Goal: Use online tool/utility: Utilize a website feature to perform a specific function

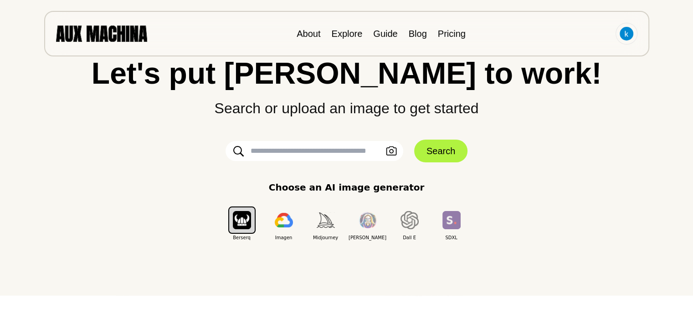
scroll to position [91, 0]
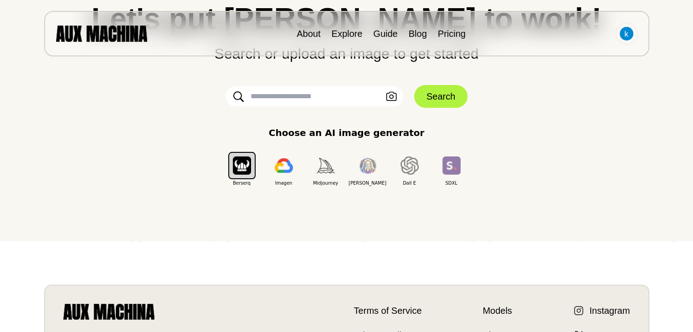
click at [314, 93] on input "text" at bounding box center [314, 97] width 178 height 20
paste input "**********"
click at [330, 94] on input "text" at bounding box center [314, 97] width 178 height 20
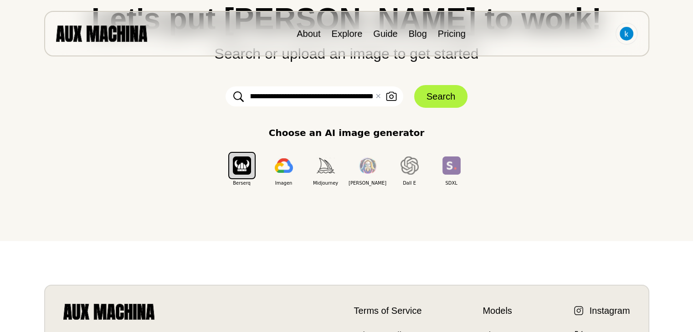
click at [330, 94] on input "text" at bounding box center [314, 97] width 178 height 20
click at [248, 92] on input "text" at bounding box center [314, 97] width 178 height 20
drag, startPoint x: 254, startPoint y: 95, endPoint x: 213, endPoint y: 88, distance: 42.0
click at [213, 88] on form "✕ Clear Upload an Image Search" at bounding box center [346, 96] width 273 height 23
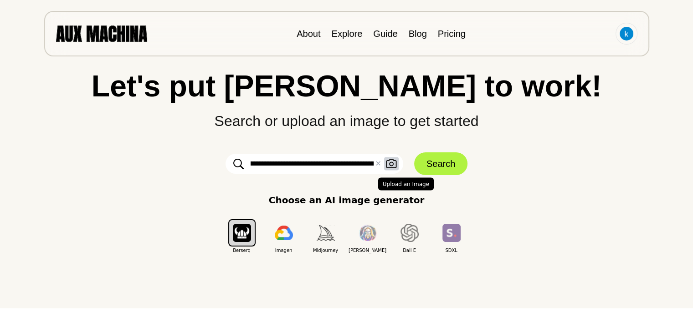
scroll to position [46, 0]
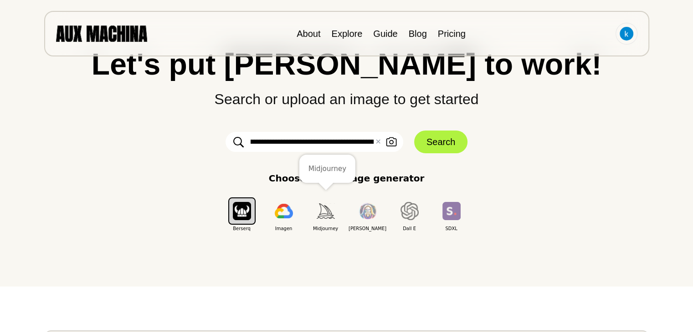
type input "**********"
click at [323, 219] on button "button" at bounding box center [325, 211] width 27 height 27
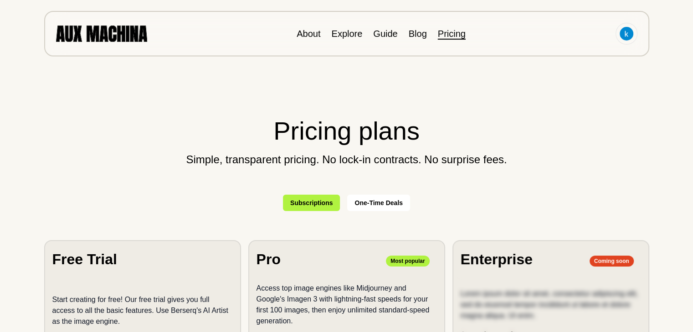
click at [378, 206] on button "One-Time Deals" at bounding box center [378, 203] width 63 height 16
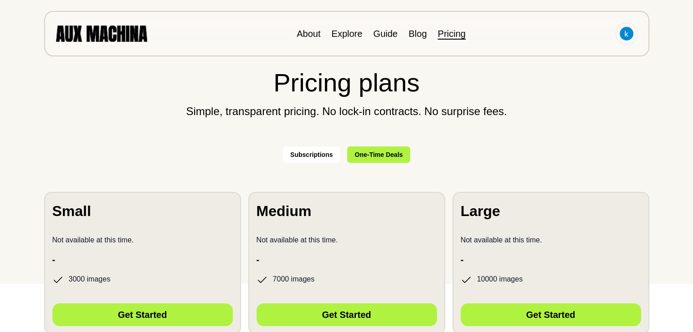
scroll to position [137, 0]
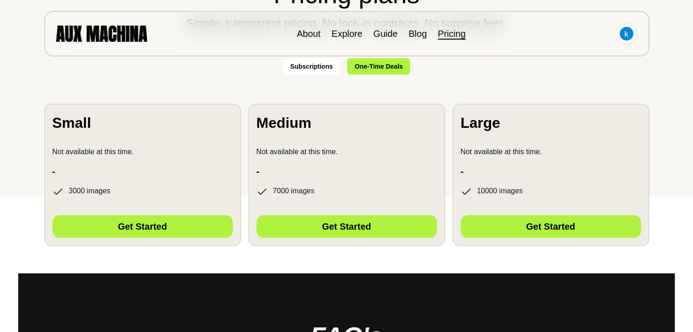
click at [312, 64] on button "Subscriptions" at bounding box center [311, 66] width 57 height 16
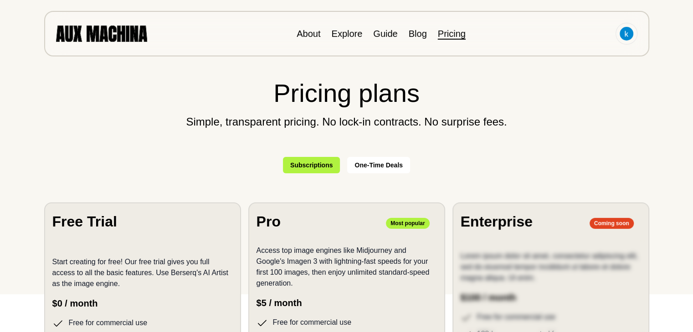
scroll to position [0, 0]
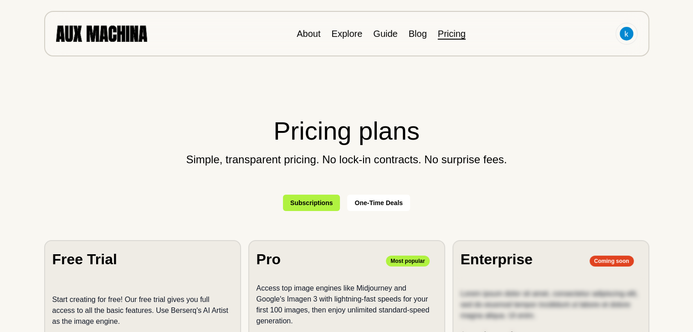
click at [120, 30] on img at bounding box center [101, 34] width 91 height 16
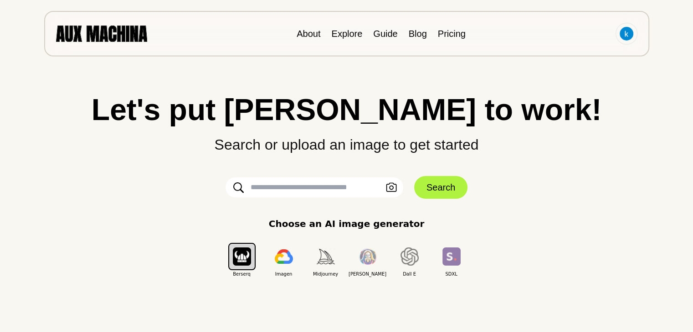
click at [315, 195] on input "text" at bounding box center [314, 188] width 178 height 20
paste input "**********"
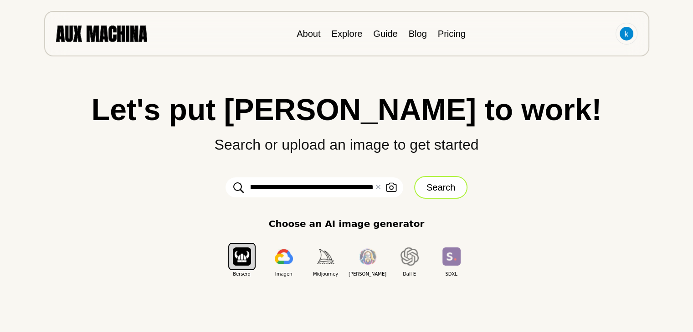
type input "**********"
click at [442, 183] on button "Search" at bounding box center [440, 187] width 53 height 23
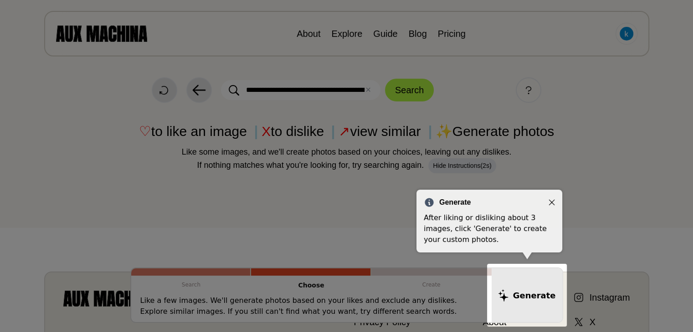
click at [553, 202] on icon "Close" at bounding box center [551, 202] width 6 height 6
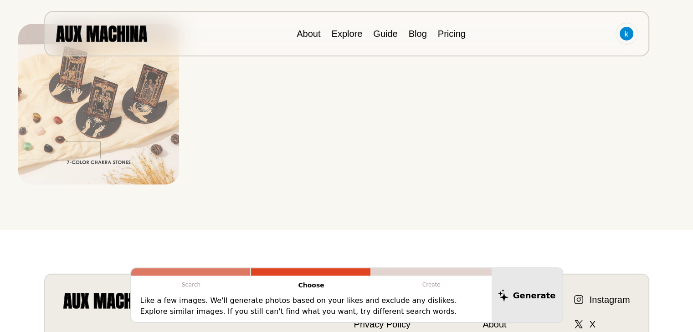
scroll to position [2140, 0]
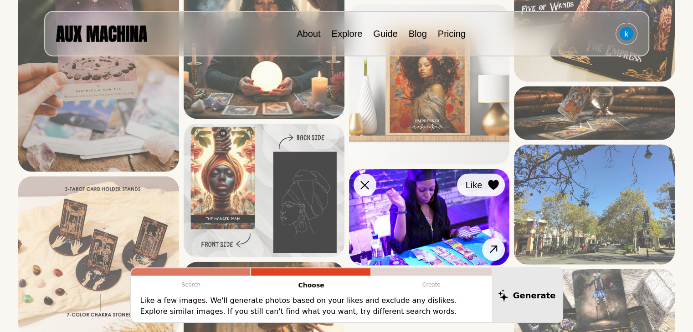
click at [475, 187] on span "Like" at bounding box center [473, 186] width 17 height 14
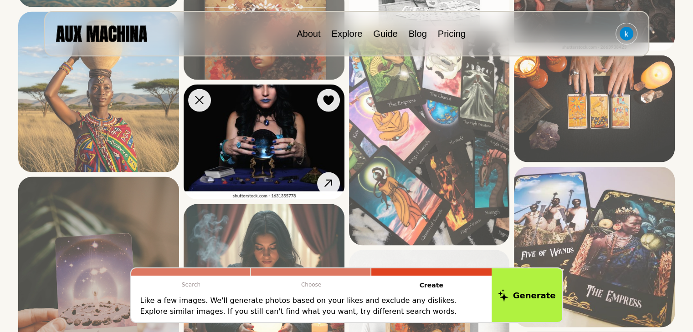
scroll to position [1867, 0]
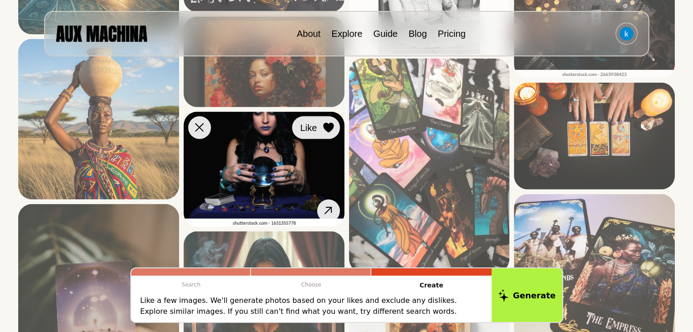
click at [324, 126] on icon at bounding box center [328, 128] width 10 height 10
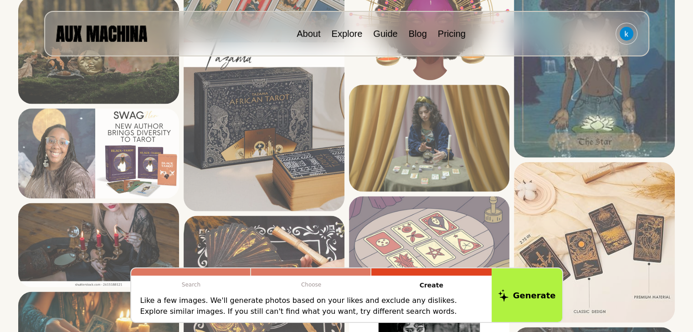
scroll to position [1503, 0]
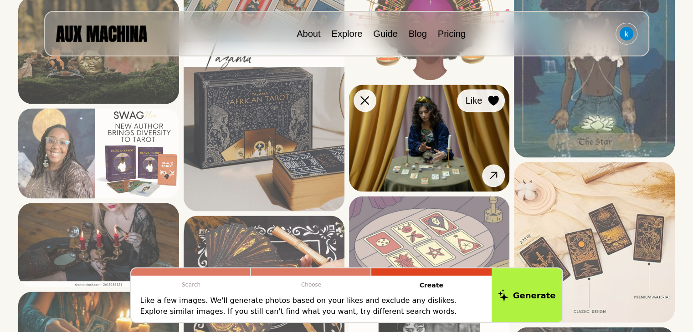
click at [494, 101] on icon at bounding box center [493, 101] width 10 height 10
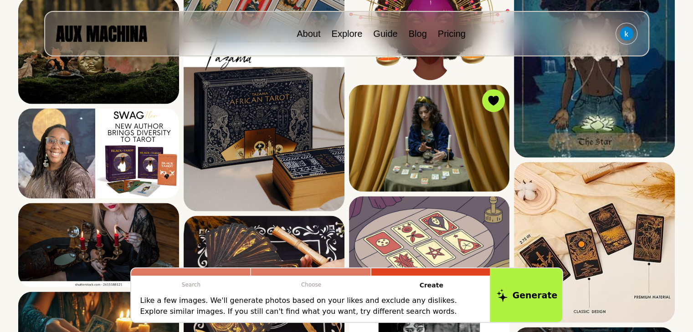
click at [532, 298] on button "Generate" at bounding box center [527, 295] width 74 height 56
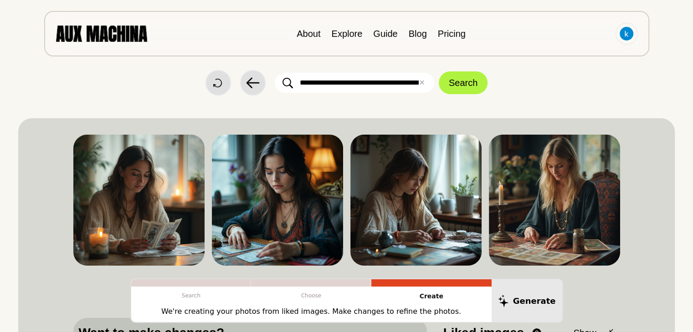
scroll to position [0, 0]
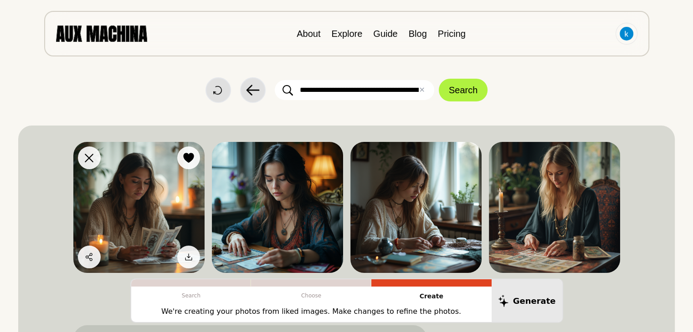
click at [173, 192] on img at bounding box center [138, 207] width 131 height 131
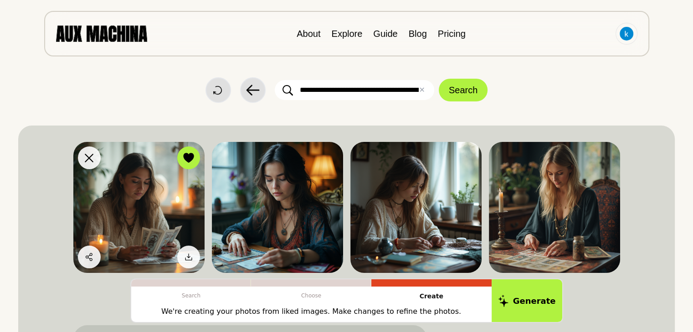
click at [170, 192] on img at bounding box center [138, 207] width 131 height 131
click at [109, 182] on img at bounding box center [138, 207] width 131 height 131
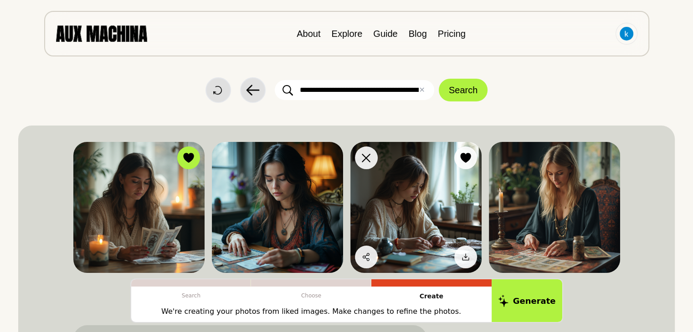
click at [434, 194] on img at bounding box center [415, 207] width 131 height 131
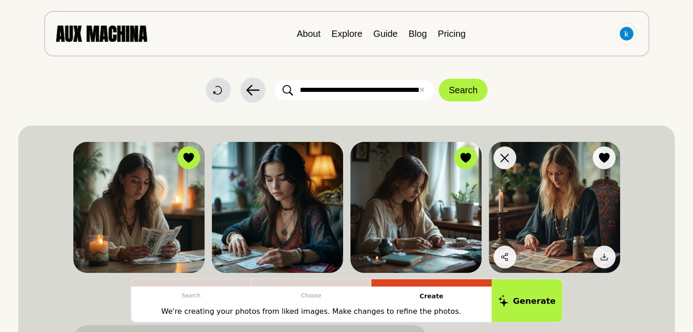
click at [575, 209] on img at bounding box center [554, 207] width 131 height 131
click at [605, 261] on icon at bounding box center [603, 257] width 9 height 9
drag, startPoint x: 358, startPoint y: 87, endPoint x: 407, endPoint y: 97, distance: 49.2
click at [407, 97] on input "text" at bounding box center [354, 90] width 159 height 20
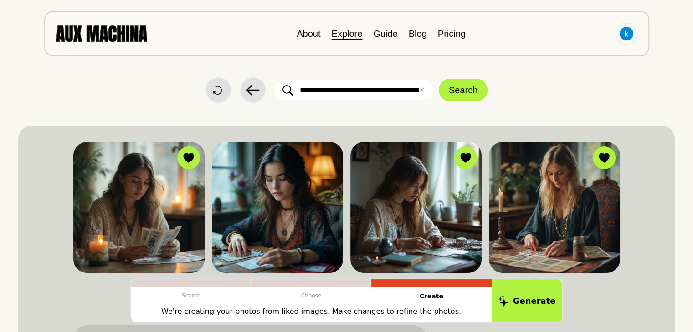
click at [355, 34] on link "Explore" at bounding box center [346, 34] width 31 height 10
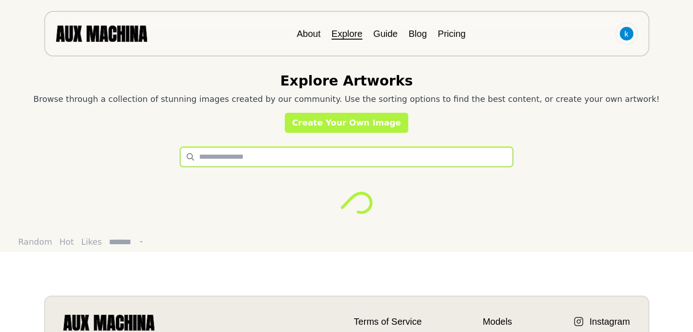
click at [215, 157] on input "text" at bounding box center [346, 157] width 332 height 19
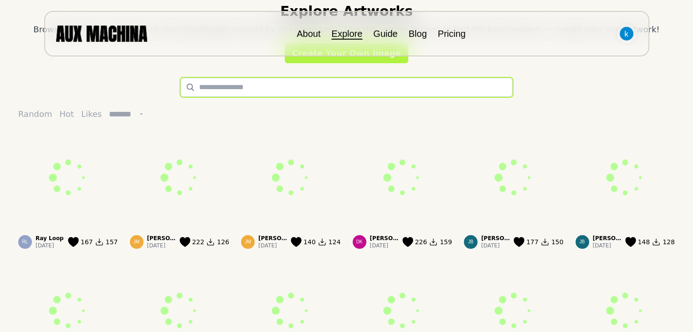
scroll to position [91, 0]
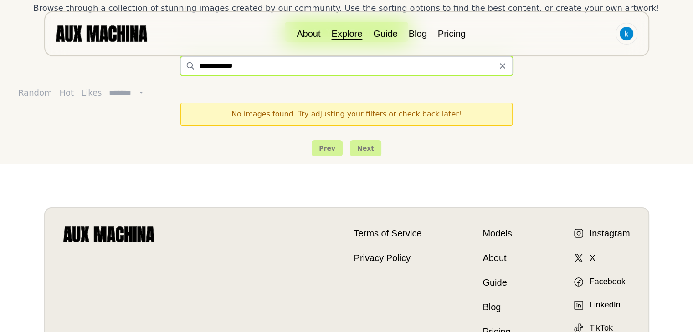
click at [218, 66] on input "**********" at bounding box center [346, 65] width 332 height 19
type input "*****"
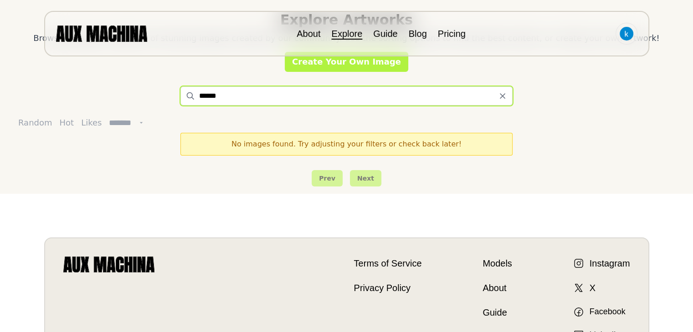
scroll to position [0, 0]
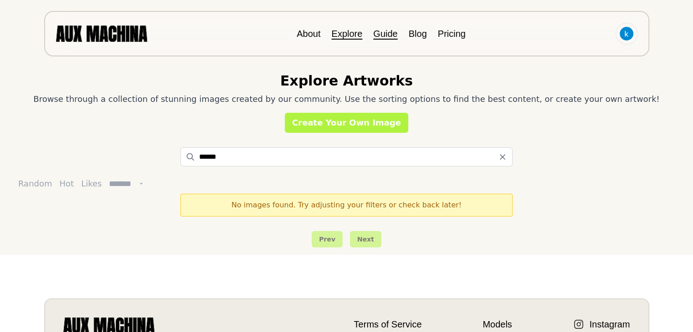
click at [384, 35] on link "Guide" at bounding box center [385, 34] width 24 height 10
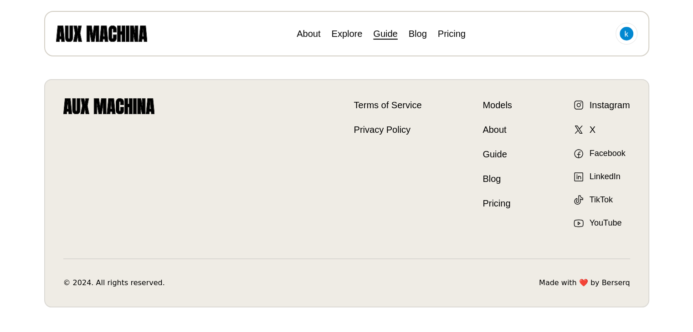
scroll to position [613, 0]
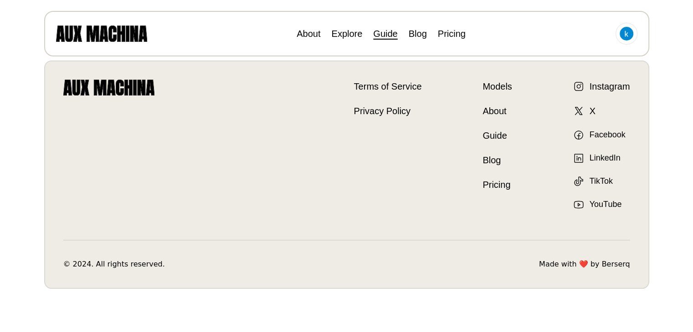
click at [615, 265] on link "Berserq" at bounding box center [615, 264] width 28 height 11
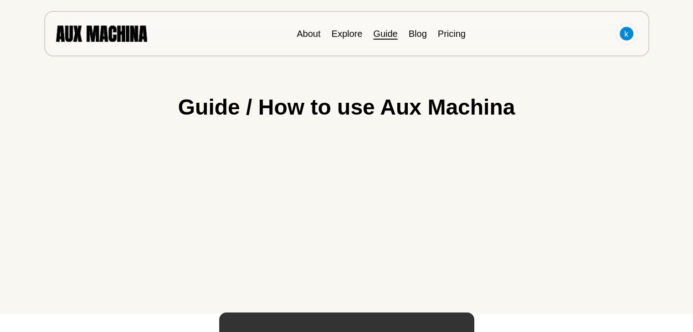
scroll to position [0, 0]
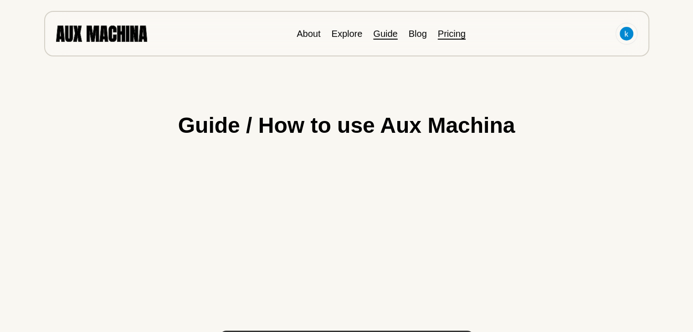
click at [451, 34] on link "Pricing" at bounding box center [452, 34] width 28 height 10
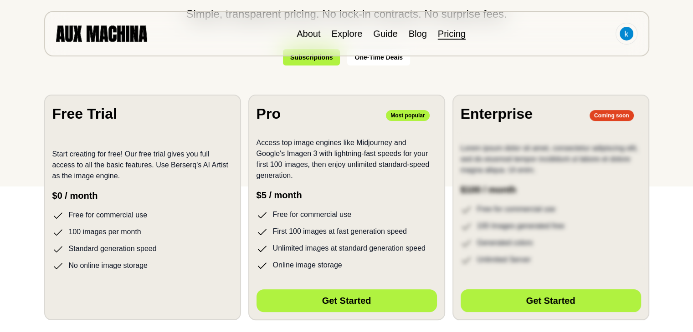
scroll to position [46, 0]
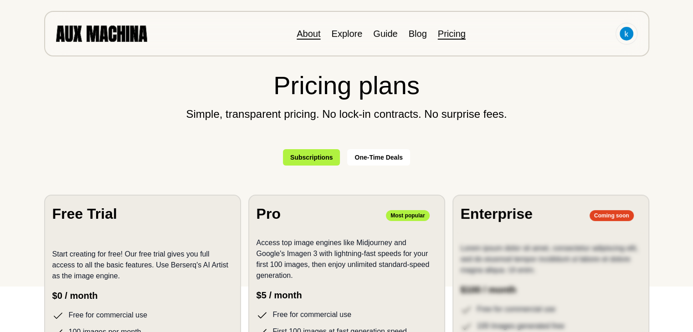
click at [310, 32] on link "About" at bounding box center [308, 34] width 24 height 10
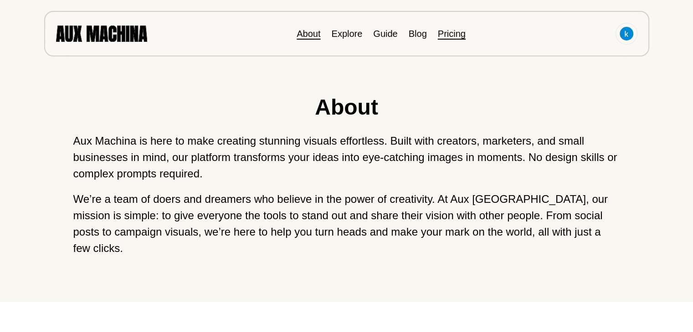
click at [444, 33] on link "Pricing" at bounding box center [452, 34] width 28 height 10
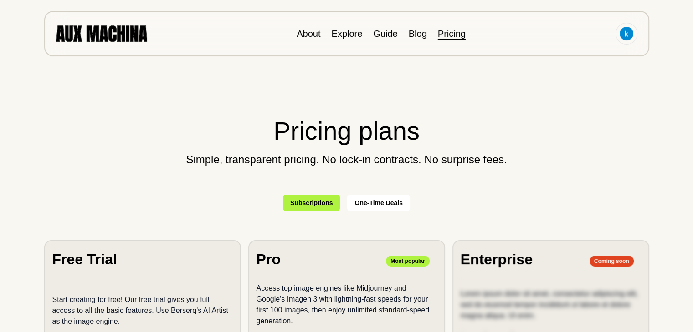
click at [347, 40] on li "Explore" at bounding box center [346, 34] width 31 height 14
click at [346, 37] on link "Explore" at bounding box center [346, 34] width 31 height 10
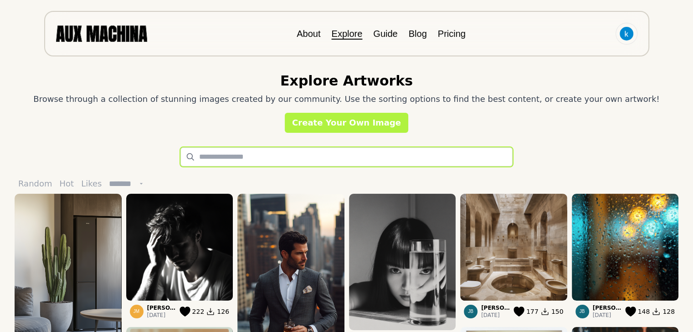
click at [225, 158] on input "text" at bounding box center [346, 157] width 332 height 19
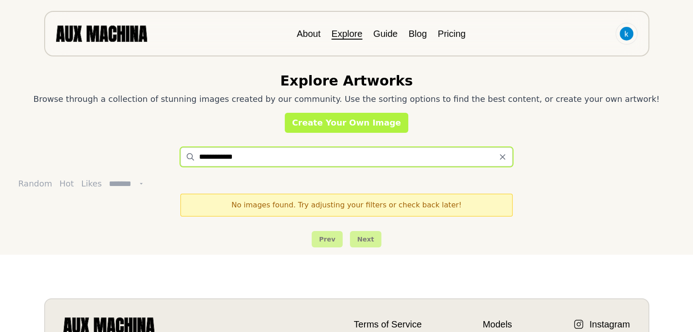
click at [200, 157] on input "**********" at bounding box center [346, 157] width 332 height 19
click at [269, 150] on input "**********" at bounding box center [346, 157] width 332 height 19
type input "*"
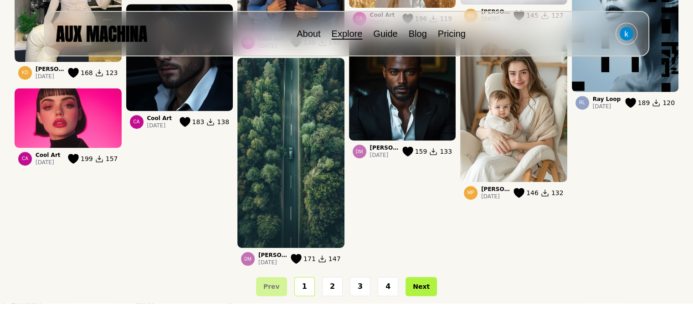
scroll to position [729, 0]
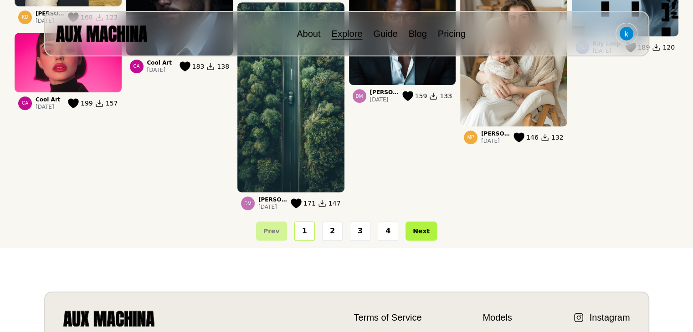
click at [332, 230] on button "2" at bounding box center [332, 231] width 20 height 19
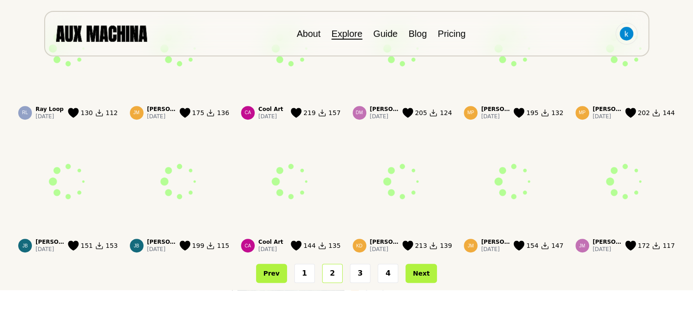
scroll to position [455, 0]
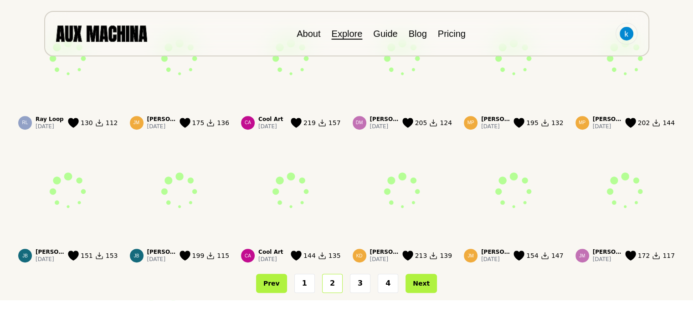
click at [357, 283] on button "3" at bounding box center [360, 283] width 20 height 19
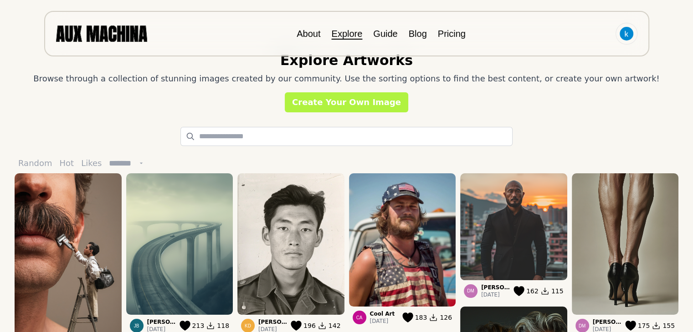
scroll to position [0, 0]
